Goal: Navigation & Orientation: Find specific page/section

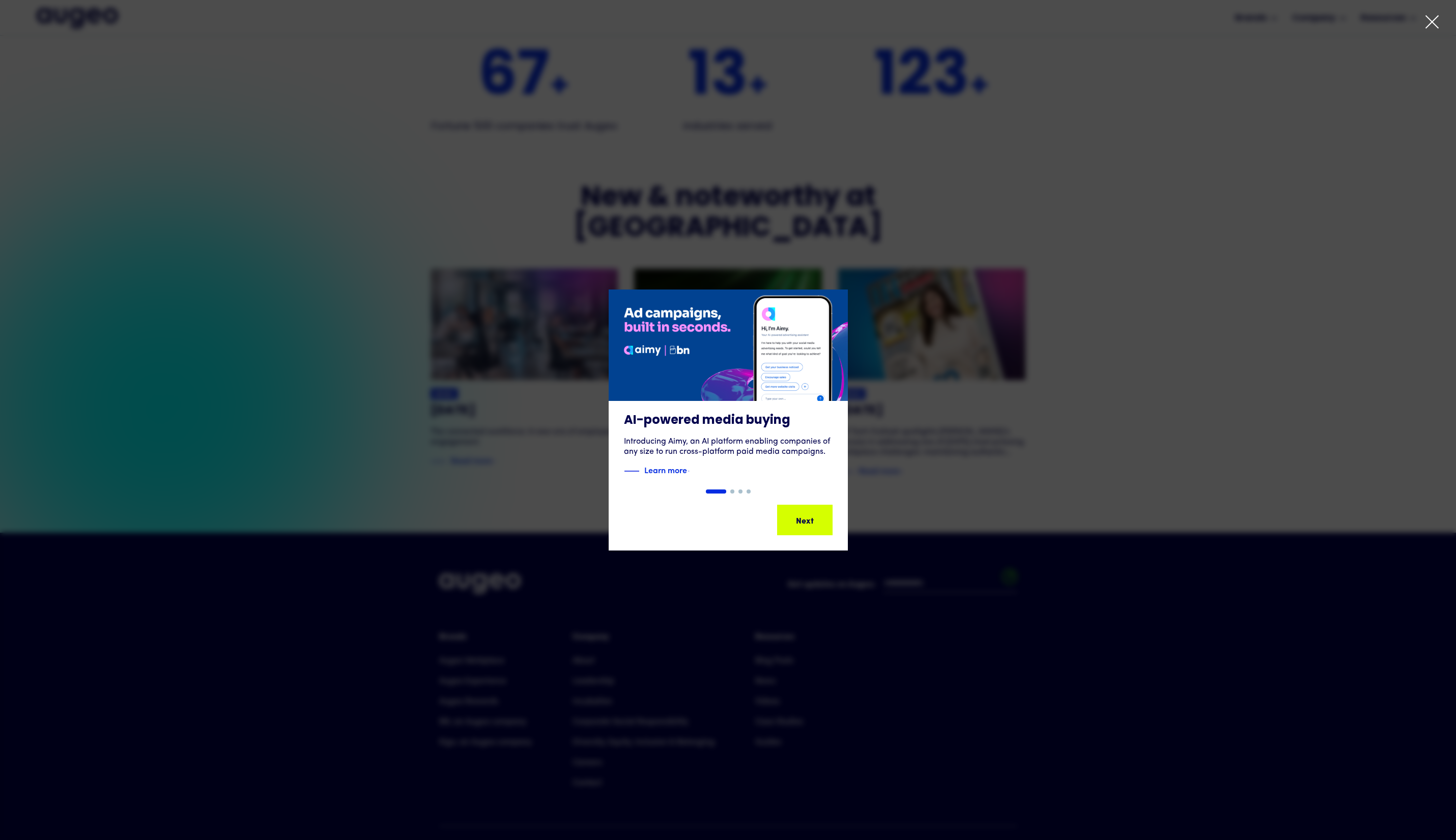
click at [1032, 346] on div "1 of 4" at bounding box center [728, 420] width 1456 height 261
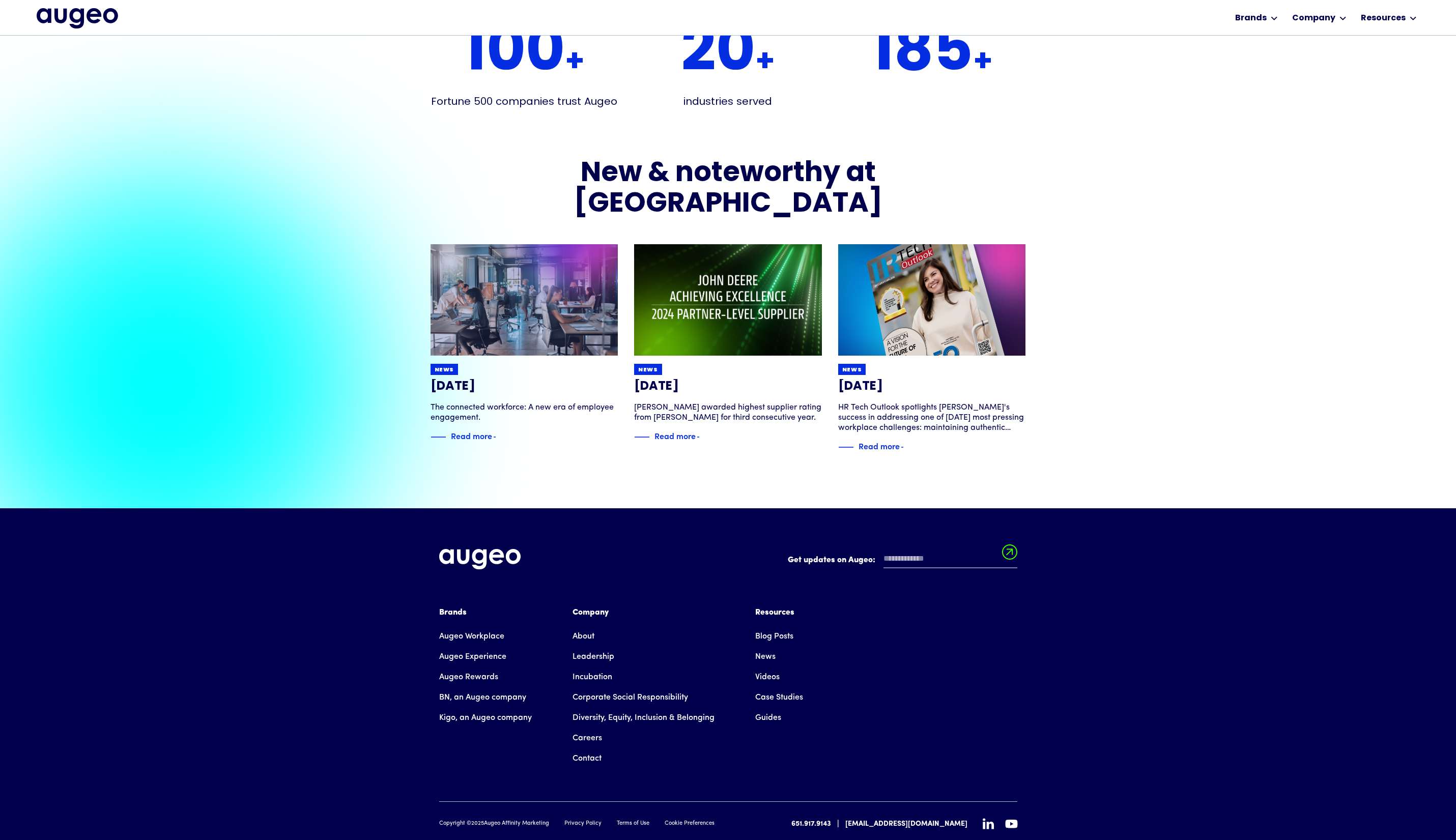
scroll to position [2386, 0]
click at [590, 728] on link "Careers" at bounding box center [587, 738] width 29 height 21
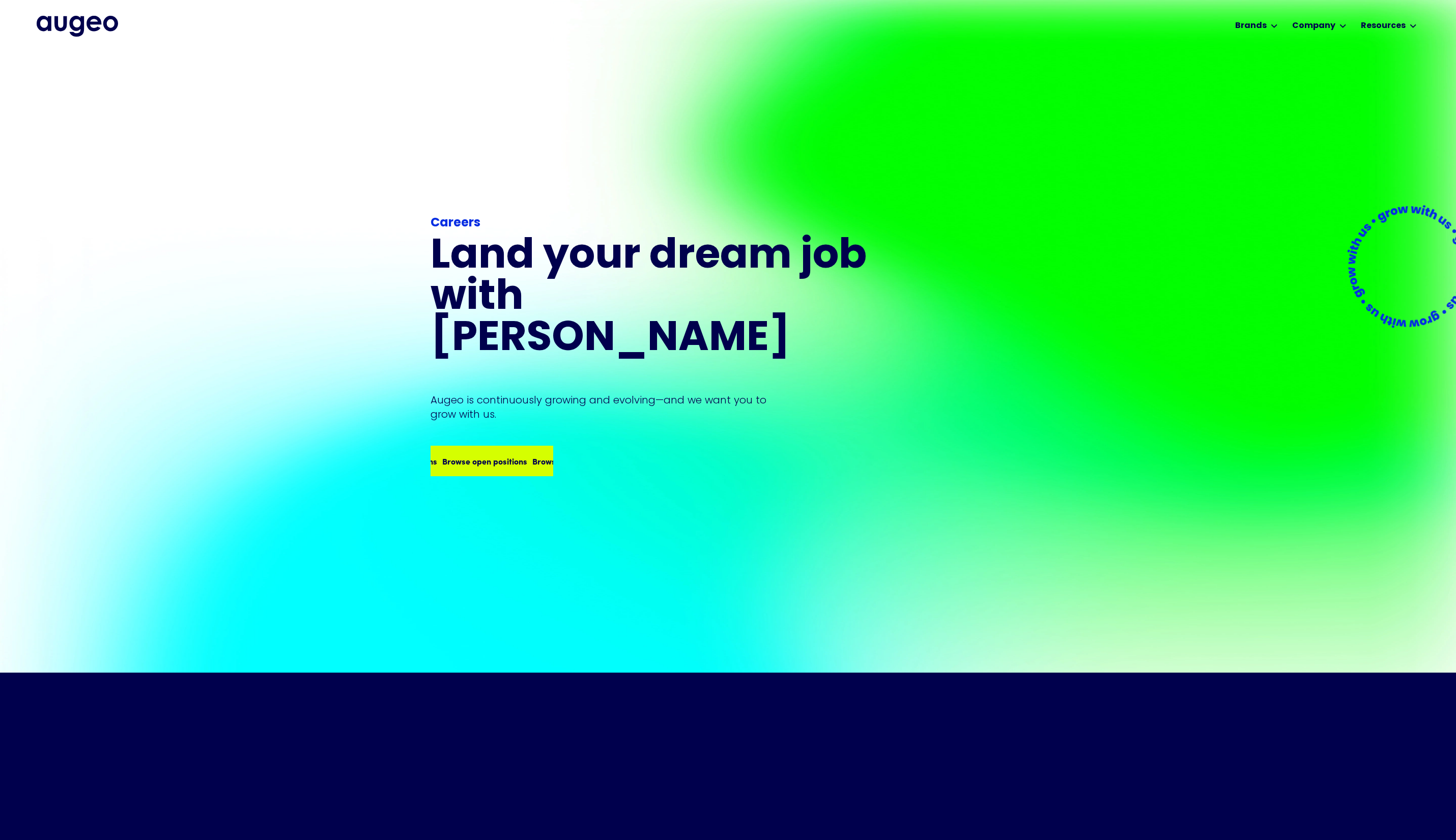
click at [498, 455] on div "Browse open positions" at bounding box center [481, 461] width 85 height 12
